Goal: Information Seeking & Learning: Learn about a topic

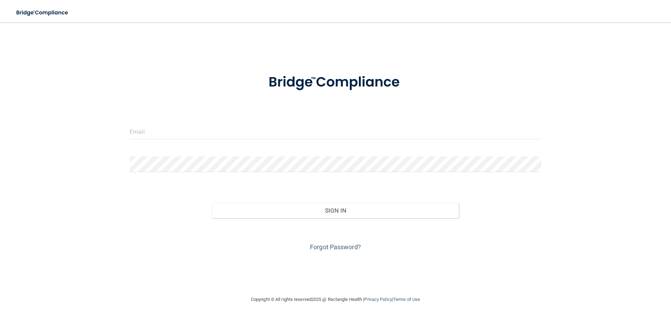
click at [181, 123] on form "Invalid email/password. You don't have permission to access that page. Sign In …" at bounding box center [336, 158] width 412 height 189
click at [184, 135] on input "email" at bounding box center [336, 132] width 412 height 16
click at [617, 60] on div "Invalid email/password. You don't have permission to access that page. Sign In …" at bounding box center [335, 158] width 643 height 259
click at [160, 131] on input "email" at bounding box center [336, 132] width 412 height 16
type input "[PERSON_NAME][EMAIL_ADDRESS][DOMAIN_NAME]"
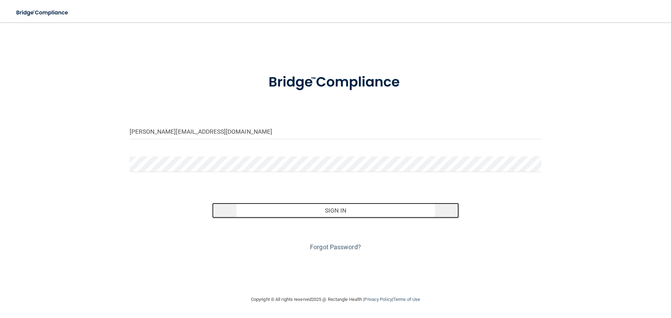
click at [337, 208] on button "Sign In" at bounding box center [335, 210] width 247 height 15
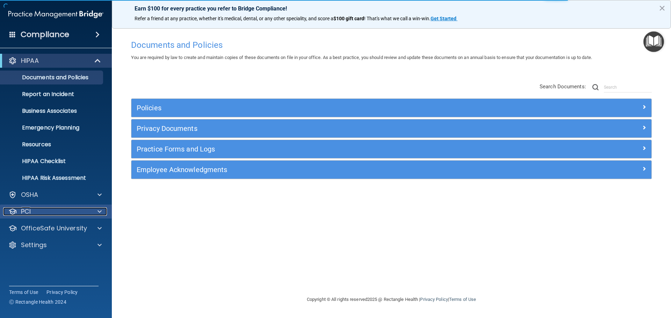
click at [86, 214] on div "PCI" at bounding box center [46, 212] width 87 height 8
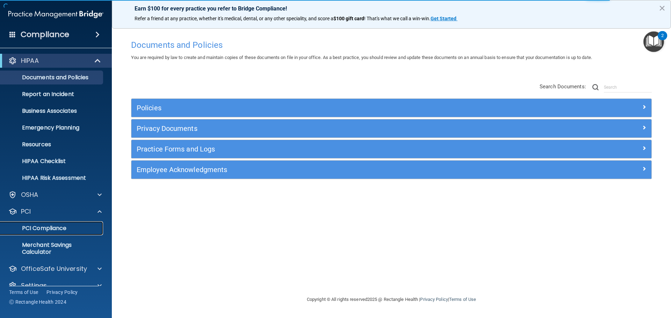
click at [67, 228] on p "PCI Compliance" at bounding box center [52, 228] width 95 height 7
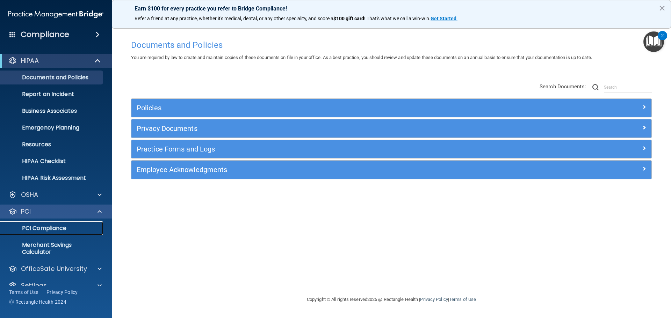
scroll to position [12, 0]
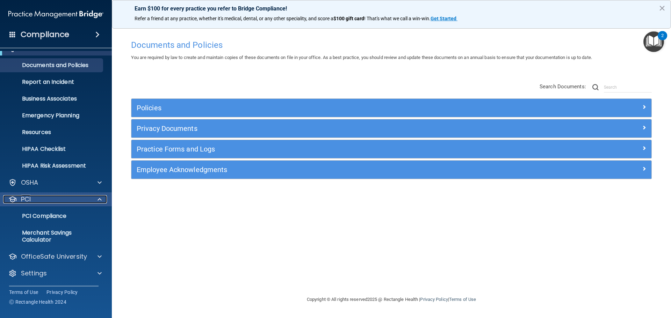
click at [60, 198] on div "PCI" at bounding box center [46, 199] width 87 height 8
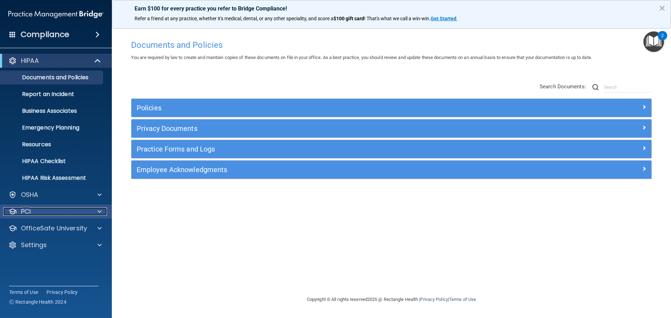
scroll to position [0, 0]
click at [60, 198] on div "OSHA" at bounding box center [46, 195] width 87 height 8
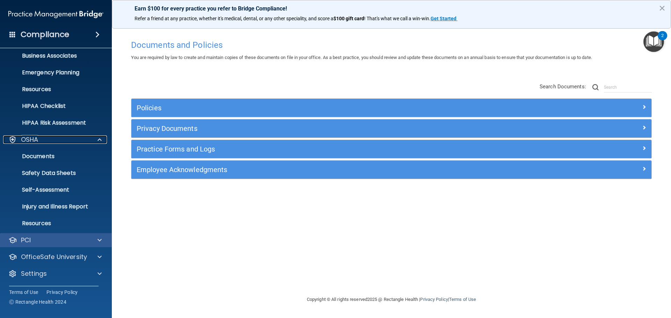
scroll to position [56, 0]
click at [94, 238] on div at bounding box center [98, 240] width 17 height 8
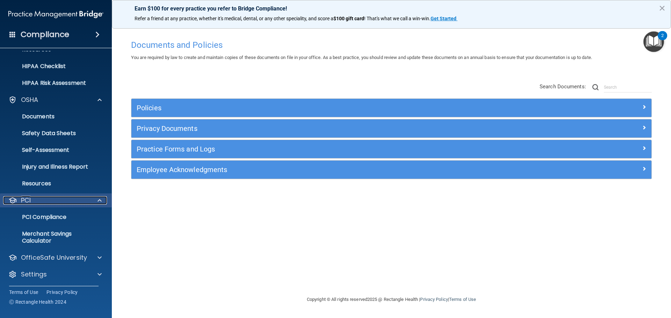
scroll to position [96, 0]
click at [37, 216] on p "PCI Compliance" at bounding box center [52, 216] width 95 height 7
